Goal: Browse casually: Explore the website without a specific task or goal

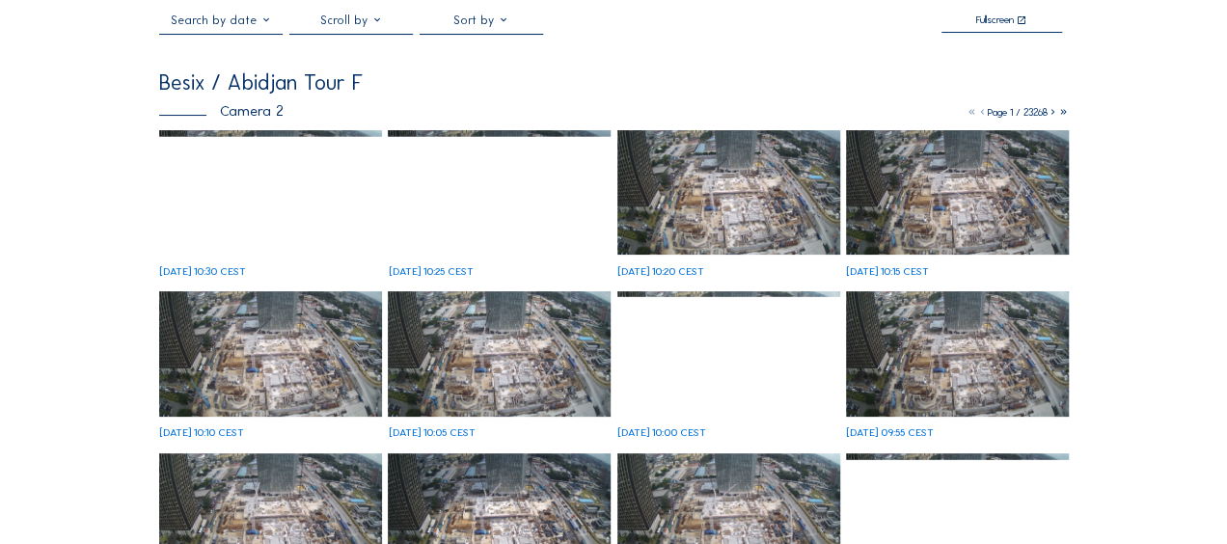
scroll to position [96, 0]
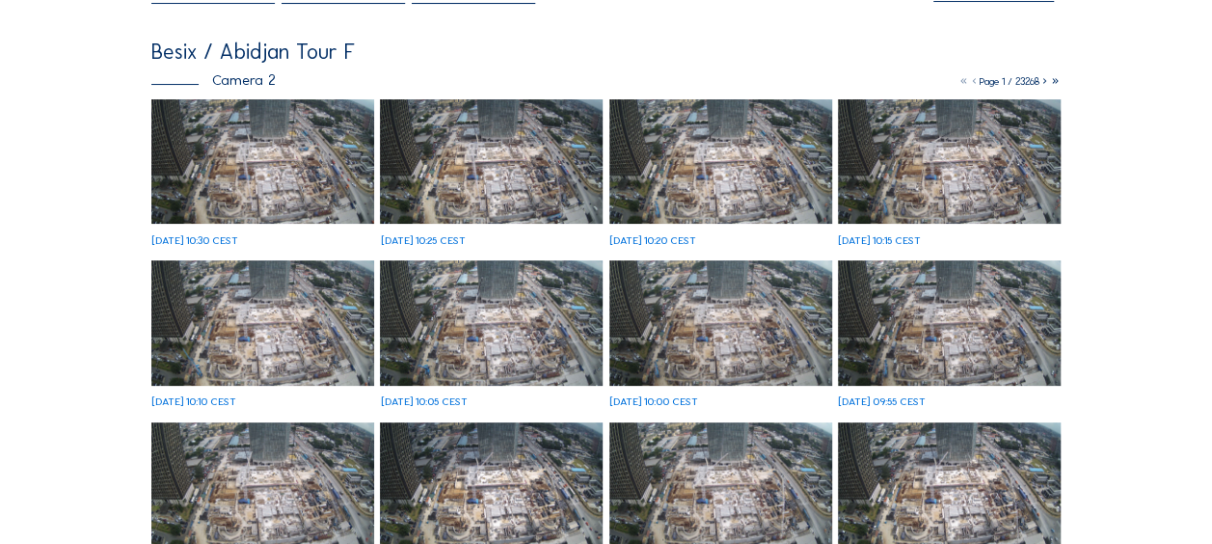
click at [270, 155] on img at bounding box center [262, 161] width 223 height 125
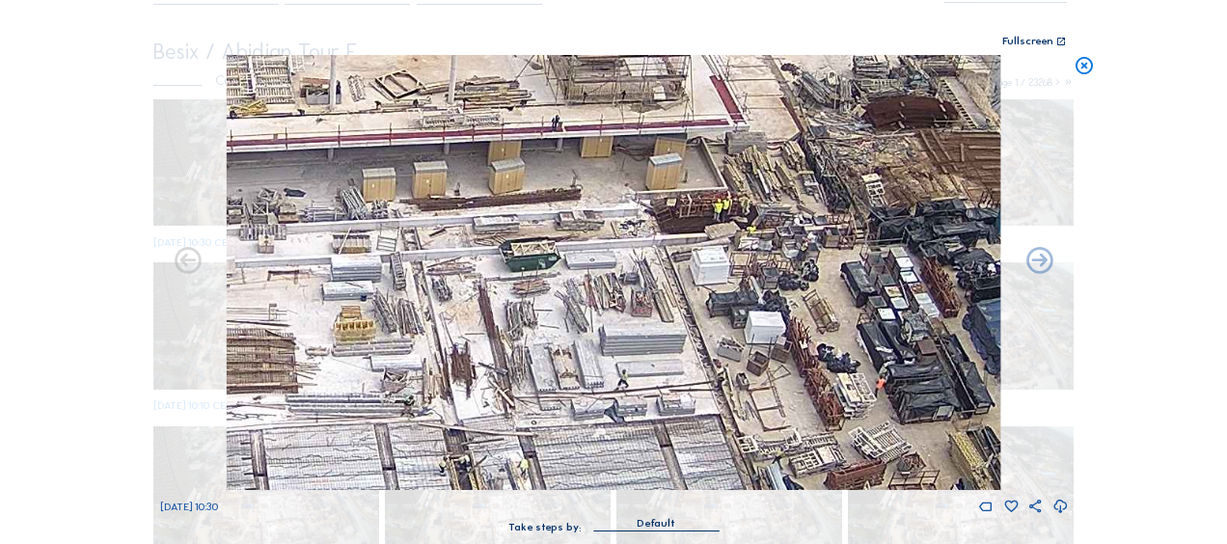
drag, startPoint x: 510, startPoint y: 382, endPoint x: 777, endPoint y: 151, distance: 352.8
click at [777, 151] on img at bounding box center [613, 272] width 773 height 435
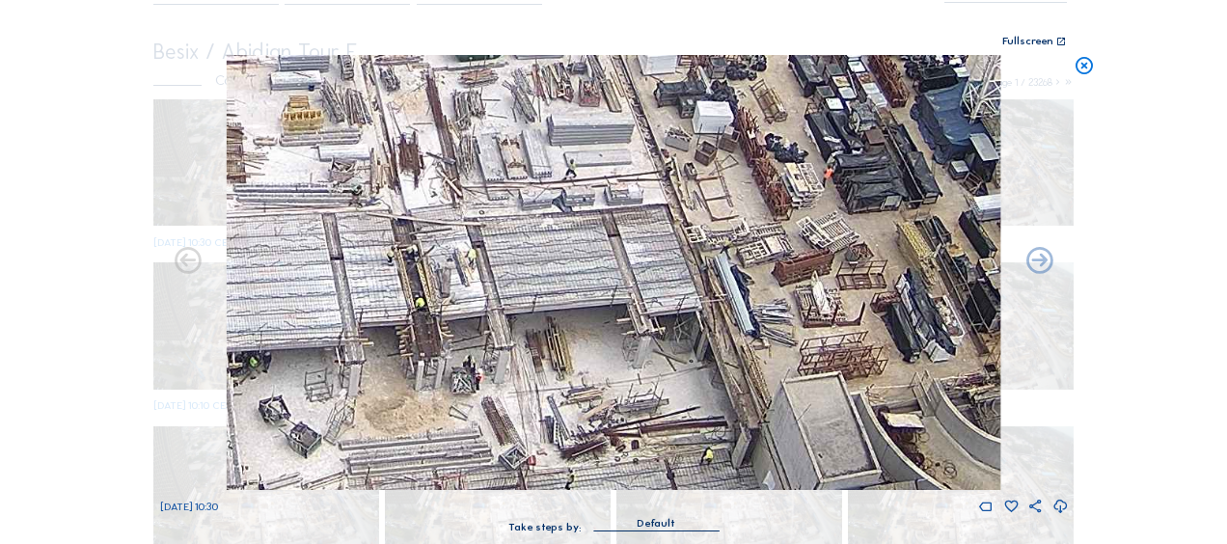
drag, startPoint x: 487, startPoint y: 169, endPoint x: 464, endPoint y: 180, distance: 25.9
click at [442, 150] on img at bounding box center [613, 272] width 773 height 435
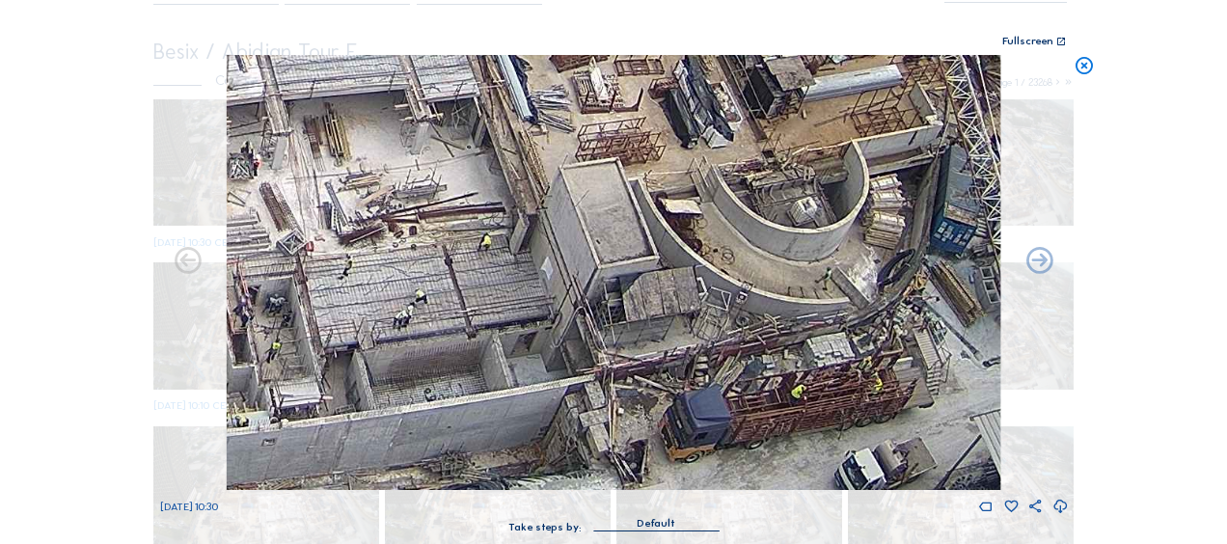
drag, startPoint x: 689, startPoint y: 320, endPoint x: 443, endPoint y: 93, distance: 335.1
click at [444, 93] on img at bounding box center [613, 272] width 773 height 435
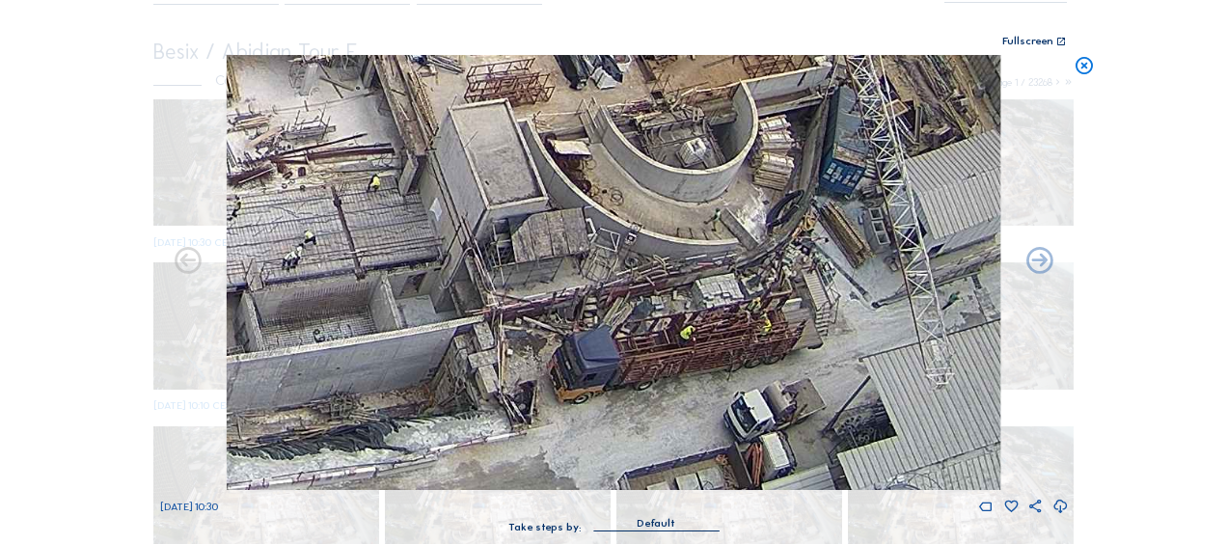
drag, startPoint x: 703, startPoint y: 318, endPoint x: 626, endPoint y: 209, distance: 133.5
click at [626, 209] on img at bounding box center [613, 272] width 773 height 435
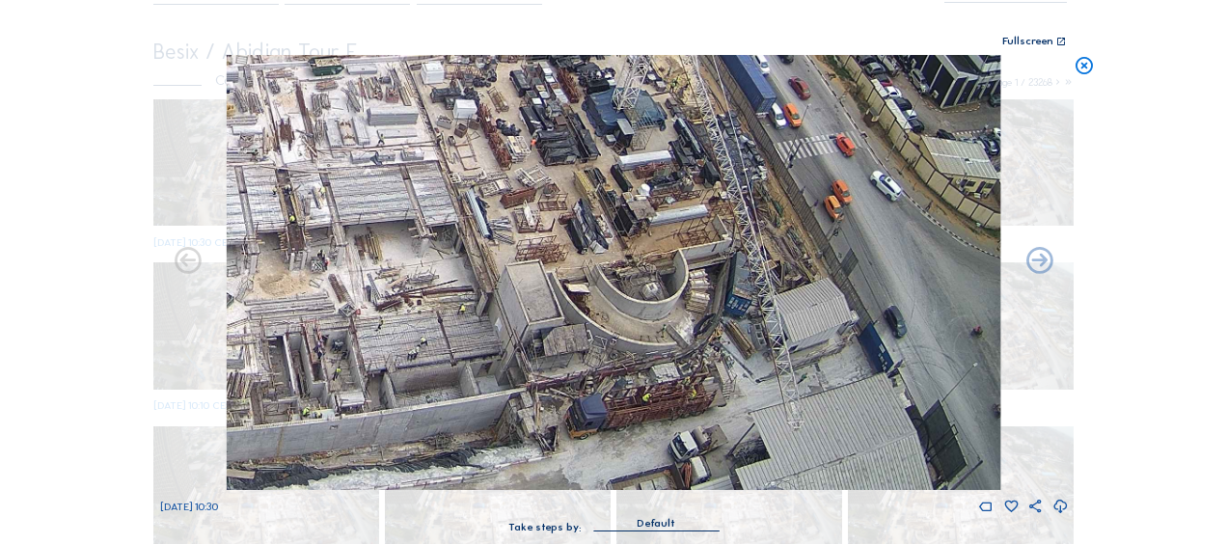
drag, startPoint x: 466, startPoint y: 338, endPoint x: 798, endPoint y: 194, distance: 361.5
click at [798, 194] on img at bounding box center [613, 272] width 773 height 435
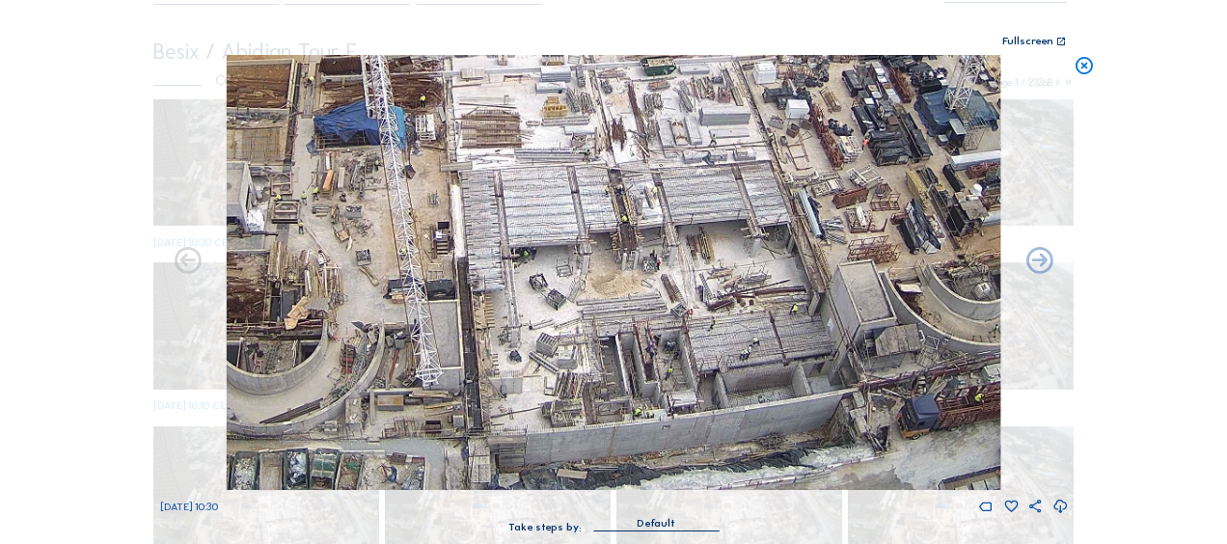
drag, startPoint x: 487, startPoint y: 342, endPoint x: 698, endPoint y: 294, distance: 216.6
click at [658, 299] on img at bounding box center [613, 272] width 773 height 435
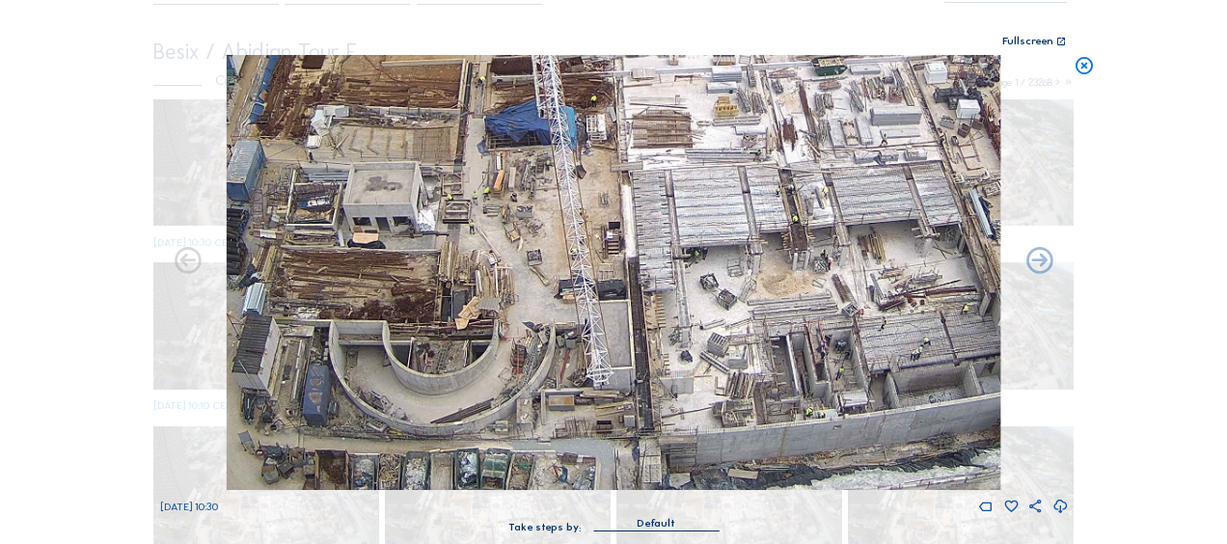
drag, startPoint x: 468, startPoint y: 314, endPoint x: 579, endPoint y: 257, distance: 125.1
click at [577, 258] on img at bounding box center [613, 272] width 773 height 435
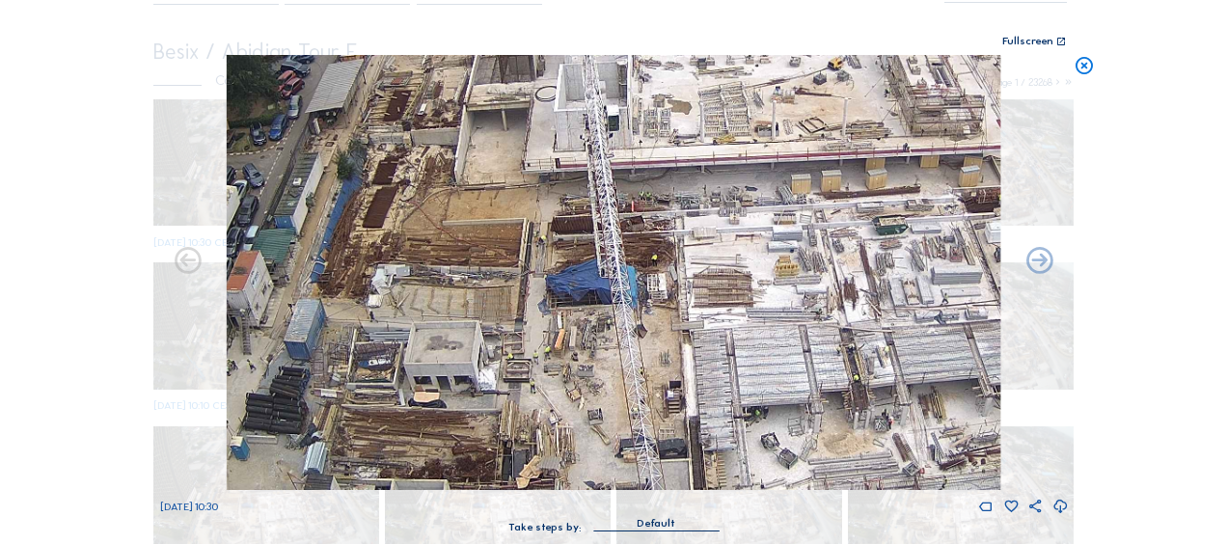
drag, startPoint x: 532, startPoint y: 169, endPoint x: 484, endPoint y: 328, distance: 166.3
click at [484, 328] on img at bounding box center [613, 272] width 773 height 435
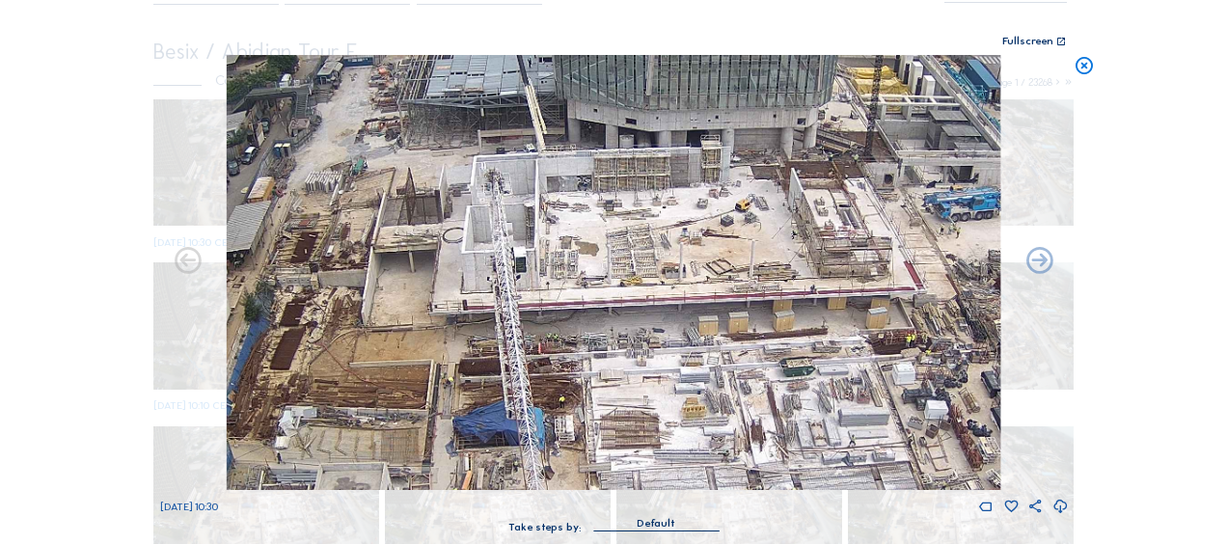
drag, startPoint x: 542, startPoint y: 203, endPoint x: 448, endPoint y: 347, distance: 172.3
click at [448, 347] on img at bounding box center [613, 272] width 773 height 435
